Goal: Task Accomplishment & Management: Manage account settings

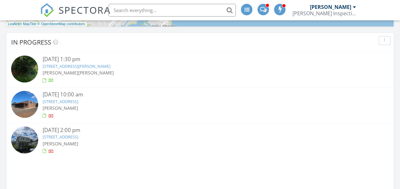
scroll to position [414, 0]
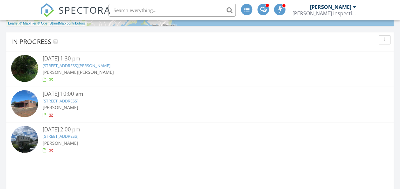
click at [78, 137] on link "10 Sperry St , Milford, CT 06460" at bounding box center [61, 136] width 36 height 6
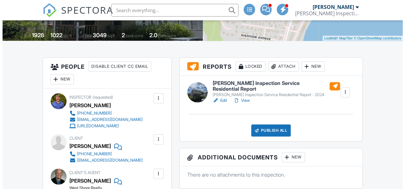
scroll to position [128, 0]
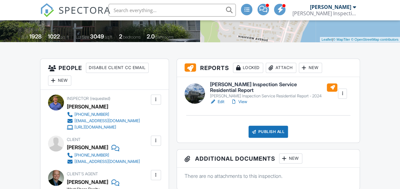
click at [284, 67] on div "Attach" at bounding box center [281, 68] width 31 height 10
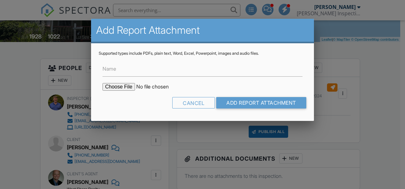
click at [121, 85] on input "file" at bounding box center [156, 87] width 108 height 8
type input "C:\fakepath\10 Sperry St Milford, Ct 06460 WDI.pdf"
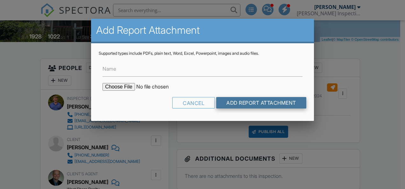
click at [228, 106] on input "Add Report Attachment" at bounding box center [261, 102] width 90 height 11
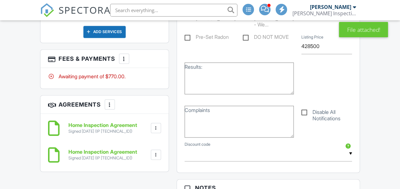
scroll to position [540, 0]
click at [124, 55] on div at bounding box center [124, 58] width 6 height 6
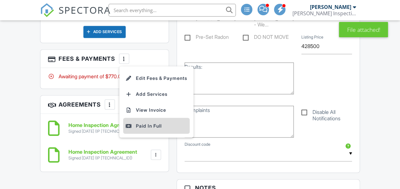
click at [140, 122] on div "Paid In Full" at bounding box center [156, 126] width 61 height 8
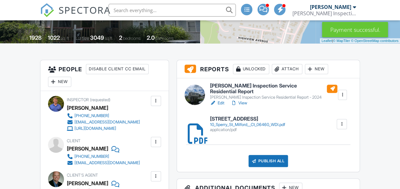
scroll to position [127, 0]
